Goal: Transaction & Acquisition: Purchase product/service

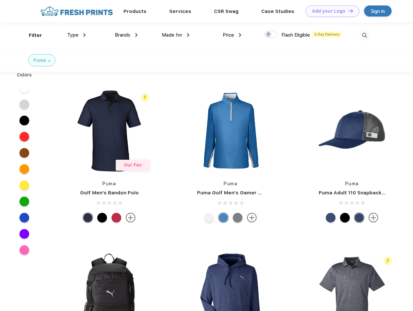
click at [330, 11] on link "Add your Logo Design Tool" at bounding box center [332, 11] width 53 height 11
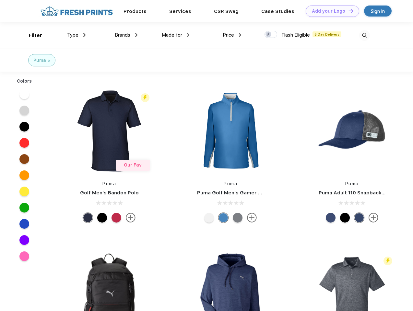
click at [0, 0] on div "Design Tool" at bounding box center [0, 0] width 0 height 0
click at [348, 11] on link "Add your Logo Design Tool" at bounding box center [332, 11] width 53 height 11
click at [31, 35] on div "Filter" at bounding box center [35, 35] width 13 height 7
click at [76, 35] on span "Type" at bounding box center [72, 35] width 11 height 6
click at [126, 35] on span "Brands" at bounding box center [123, 35] width 16 height 6
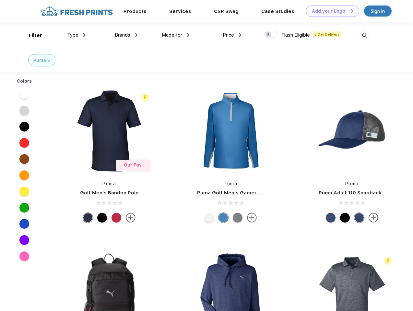
click at [176, 35] on span "Made for" at bounding box center [172, 35] width 20 height 6
click at [232, 35] on span "Price" at bounding box center [228, 35] width 11 height 6
click at [271, 35] on div at bounding box center [270, 34] width 13 height 7
click at [269, 35] on input "checkbox" at bounding box center [266, 32] width 4 height 4
click at [364, 35] on img at bounding box center [364, 35] width 11 height 11
